Goal: Task Accomplishment & Management: Use online tool/utility

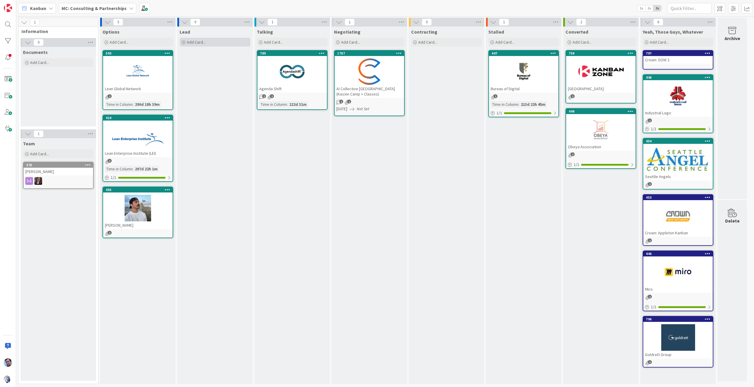
click at [195, 44] on span "Add Card..." at bounding box center [196, 41] width 19 height 5
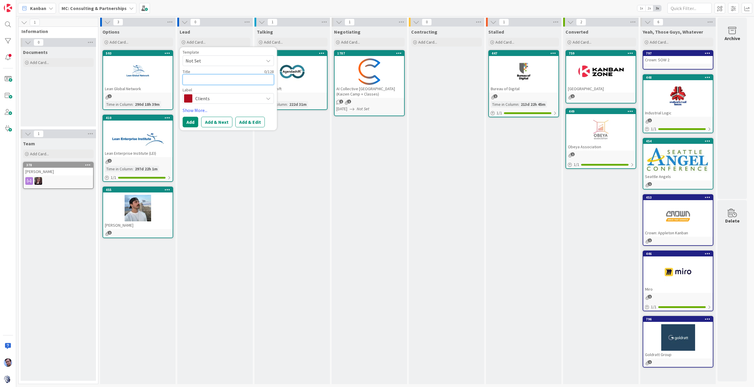
type textarea "J"
type textarea "x"
type textarea "Jo"
type textarea "x"
type textarea "[PERSON_NAME]"
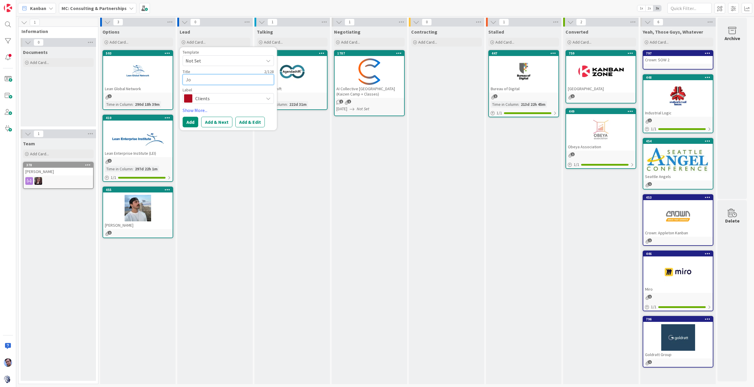
type textarea "x"
type textarea "[PERSON_NAME]"
type textarea "x"
type textarea "Jonat"
type textarea "x"
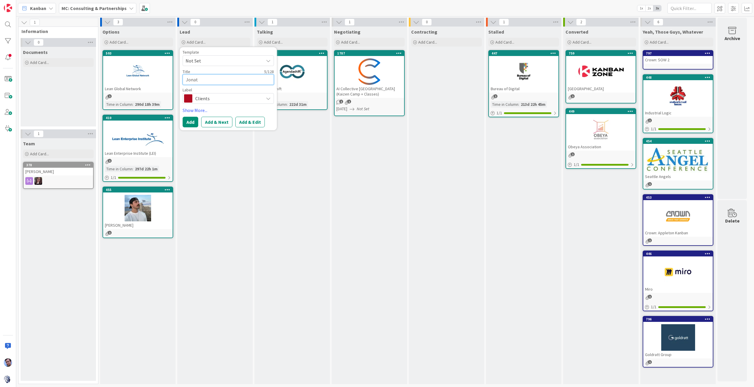
type textarea "[PERSON_NAME]"
type textarea "x"
type textarea "Jonatha"
type textarea "x"
type textarea "[PERSON_NAME]"
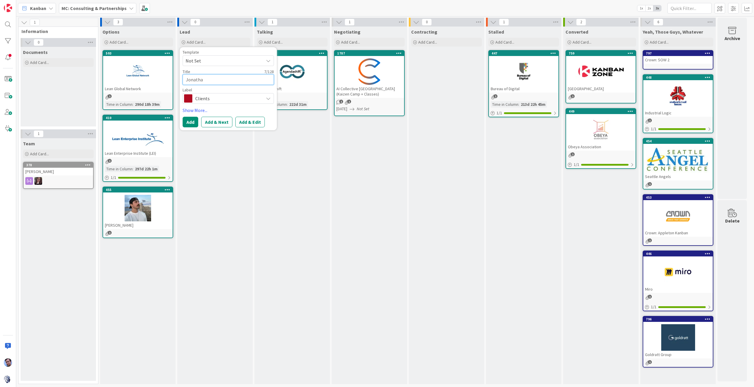
type textarea "x"
type textarea "[PERSON_NAME]"
type textarea "x"
type textarea "[PERSON_NAME]"
type textarea "x"
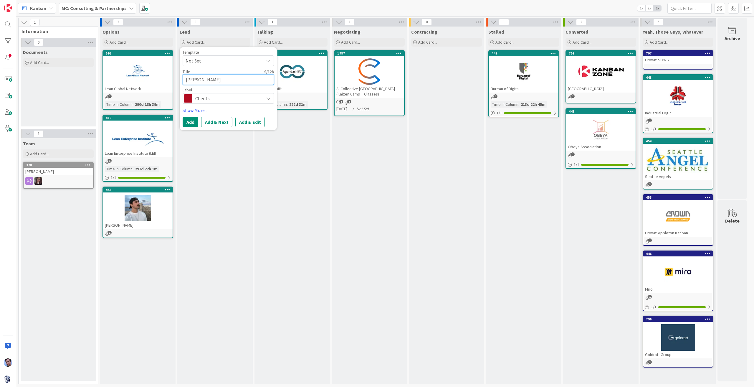
type textarea "[PERSON_NAME]"
type textarea "x"
type textarea "[PERSON_NAME]"
type textarea "x"
type textarea "[PERSON_NAME]"
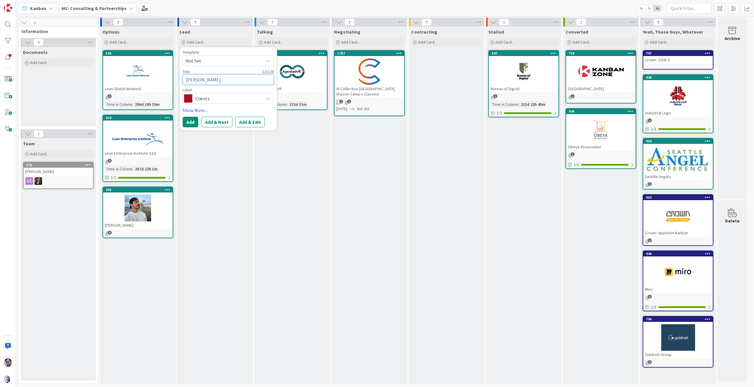
type textarea "x"
type textarea "[PERSON_NAME]"
type textarea "x"
type textarea "[PERSON_NAME]"
type textarea "x"
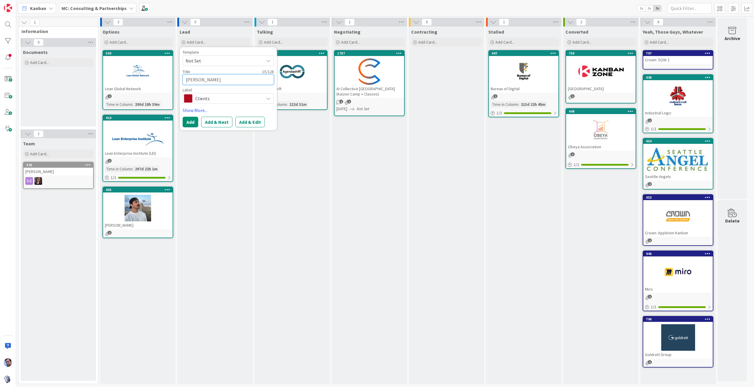
type textarea "[PERSON_NAME]"
type textarea "x"
type textarea "[PERSON_NAME] C"
type textarea "x"
type textarea "[PERSON_NAME] Ca"
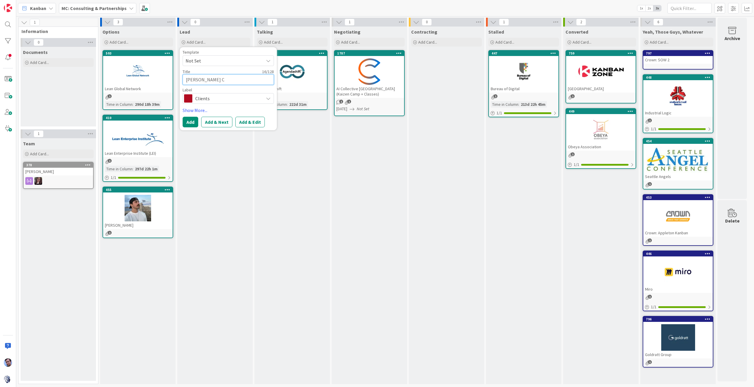
type textarea "x"
type textarea "[PERSON_NAME] Cam"
type textarea "x"
type textarea "[PERSON_NAME] Camp"
type textarea "x"
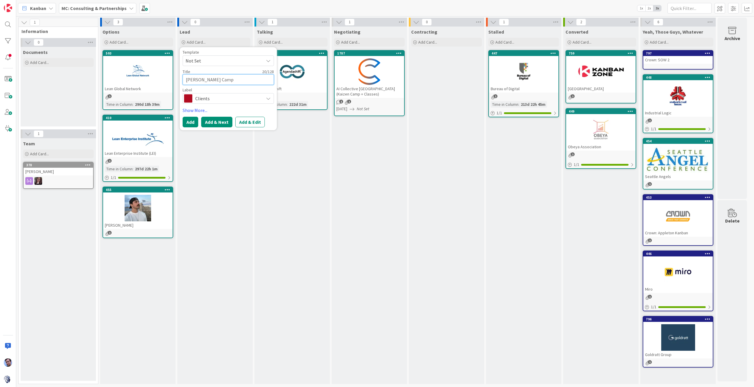
type textarea "[PERSON_NAME] Camp"
click at [220, 123] on button "Add & Next" at bounding box center [216, 122] width 31 height 11
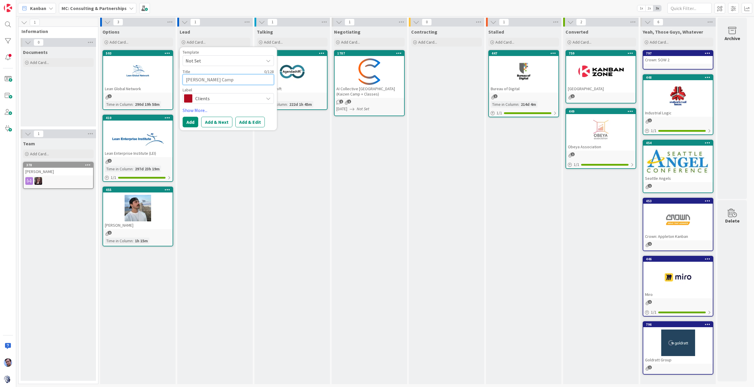
click at [211, 75] on textarea "[PERSON_NAME] Camp" at bounding box center [228, 79] width 91 height 11
type textarea "I"
type textarea "x"
type textarea "In"
type textarea "x"
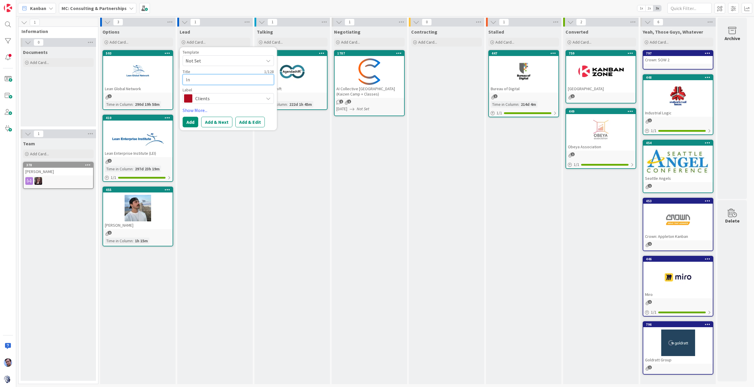
type textarea "Ind"
type textarea "x"
type textarea "Indy"
type textarea "x"
type textarea "Indy"
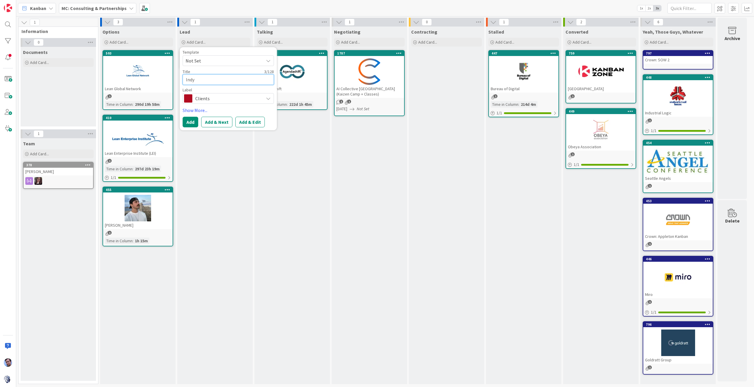
type textarea "x"
type textarea "Indy K"
type textarea "x"
type textarea "Indy Ka"
type textarea "x"
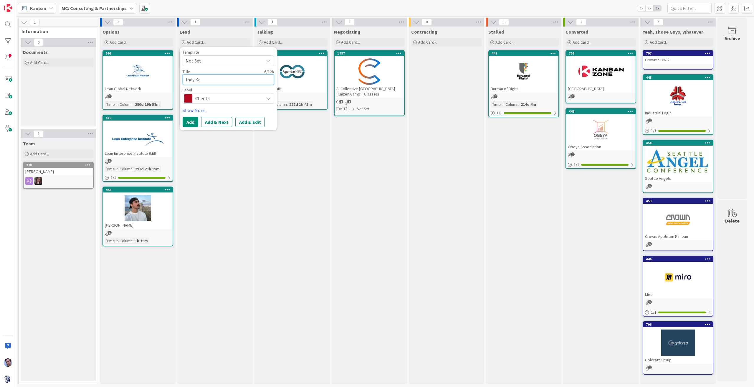
type textarea "Indy Kai"
type textarea "x"
type textarea "Indy Ka"
type textarea "x"
type textarea "Indy Kai"
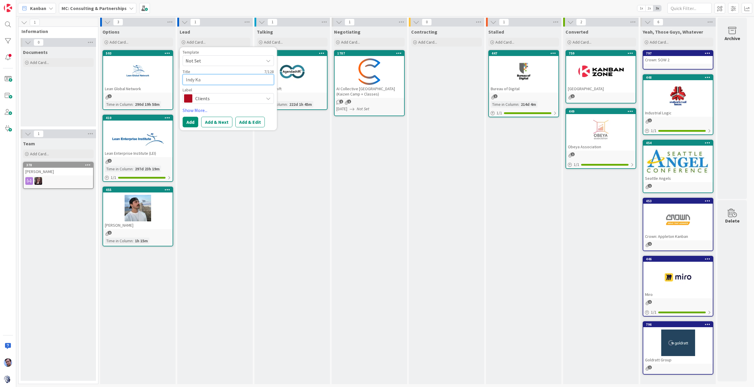
type textarea "x"
type textarea "Indy Kaiz"
type textarea "x"
type textarea "Indy Kaize"
type textarea "x"
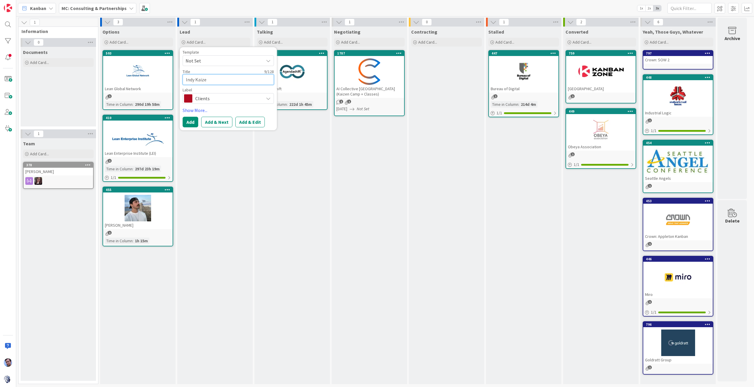
type textarea "Indy Kaizen"
type textarea "x"
type textarea "Indy Kaizen"
type textarea "x"
type textarea "Indy Kaizen C"
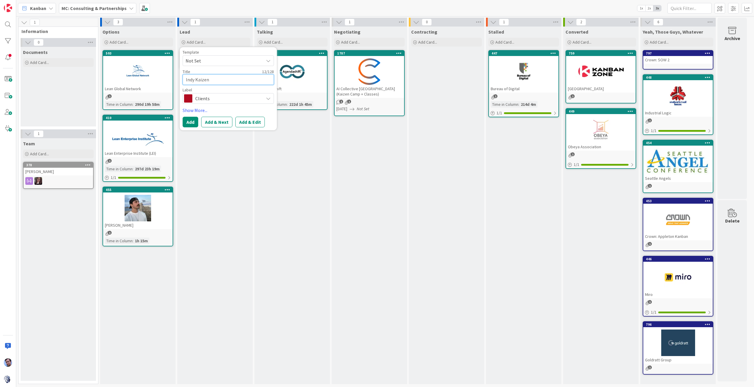
type textarea "x"
type textarea "Indy Kaizen Ca"
type textarea "x"
type textarea "Indy Kaizen Cam"
type textarea "x"
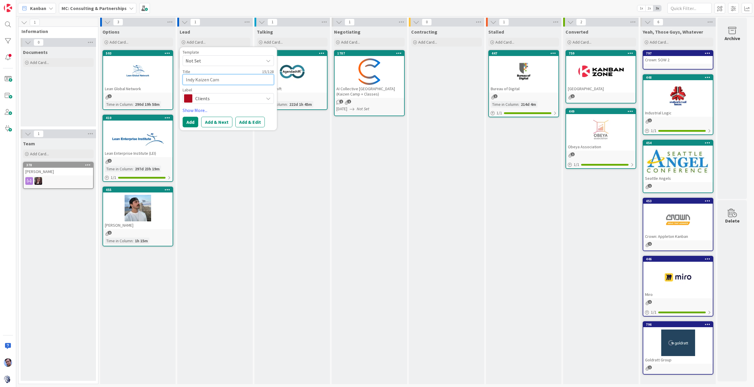
type textarea "Indy Kaizen Camp"
type textarea "x"
type textarea "Indy Kaizen Camp"
click at [189, 119] on button "Add" at bounding box center [191, 122] width 16 height 11
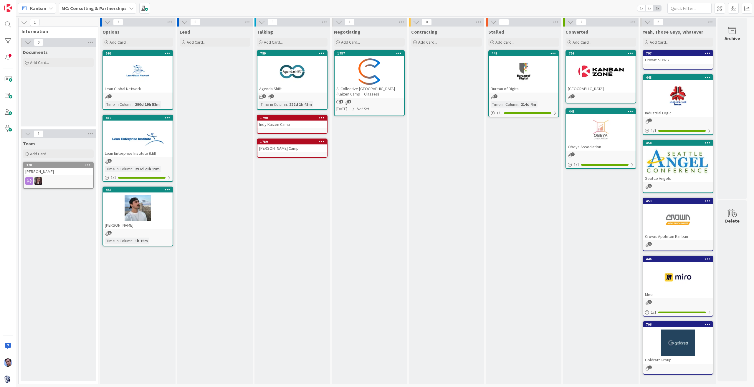
click at [122, 8] on b "MC: Consulting & Partnerships" at bounding box center [94, 8] width 65 height 6
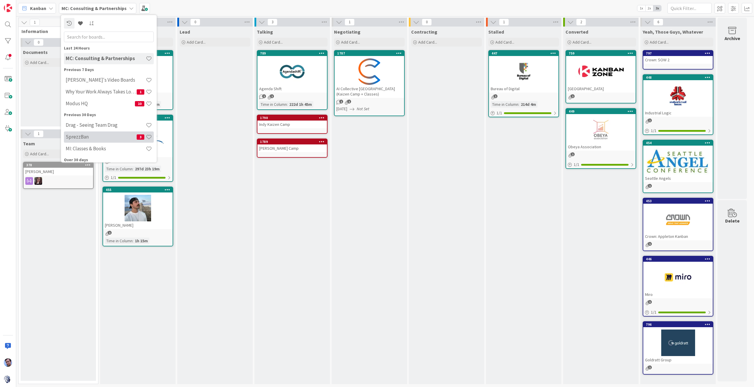
click at [106, 135] on h4 "SprezzBan" at bounding box center [101, 137] width 71 height 6
